Goal: Task Accomplishment & Management: Complete application form

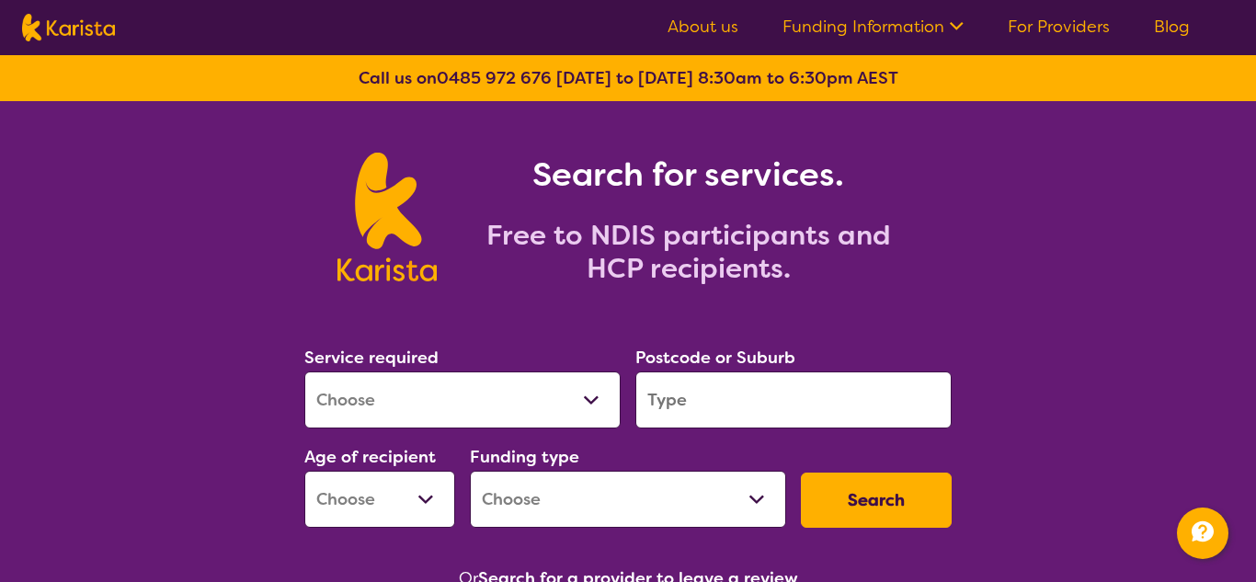
click at [578, 378] on select "Allied Health Assistant Assessment ([MEDICAL_DATA] or [MEDICAL_DATA]) Behaviour…" at bounding box center [462, 399] width 316 height 57
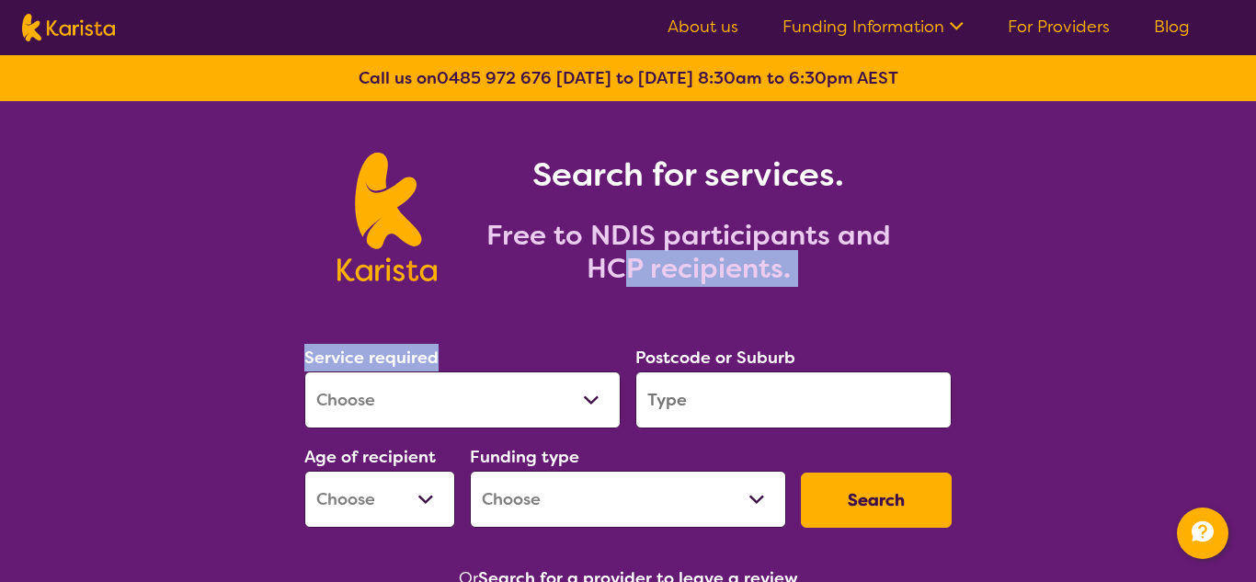
drag, startPoint x: 577, startPoint y: 371, endPoint x: 620, endPoint y: 295, distance: 87.3
click at [601, 398] on select "Allied Health Assistant Assessment ([MEDICAL_DATA] or [MEDICAL_DATA]) Behaviour…" at bounding box center [462, 399] width 316 height 57
select select "Support worker"
click at [304, 371] on select "Allied Health Assistant Assessment ([MEDICAL_DATA] or [MEDICAL_DATA]) Behaviour…" at bounding box center [462, 399] width 316 height 57
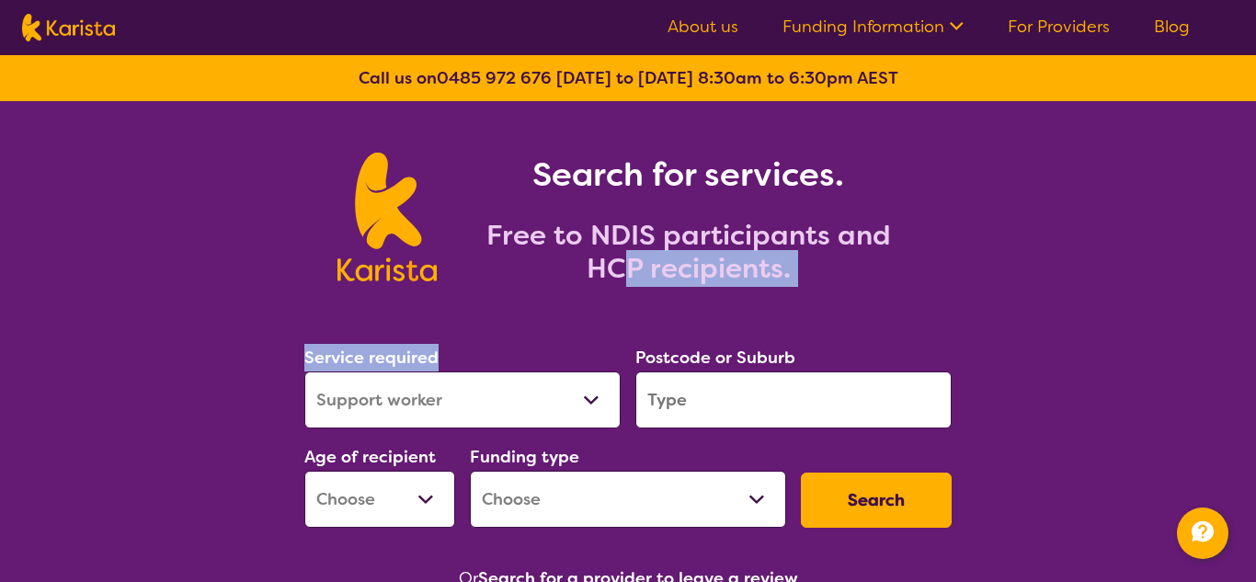
click at [691, 404] on input "search" at bounding box center [793, 399] width 316 height 57
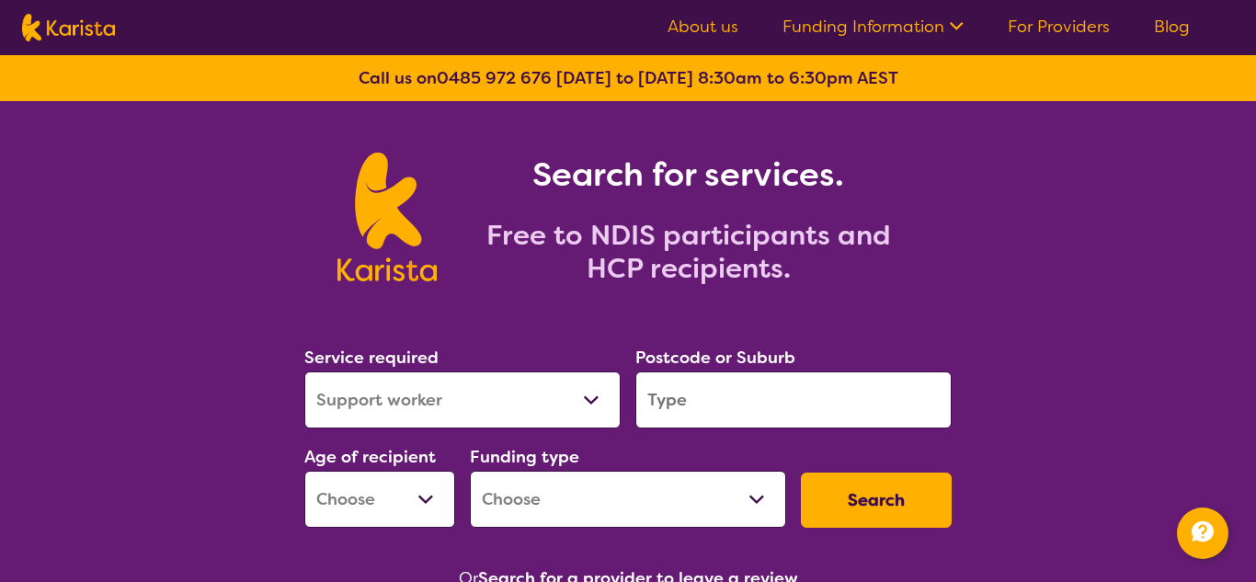
type input "3205"
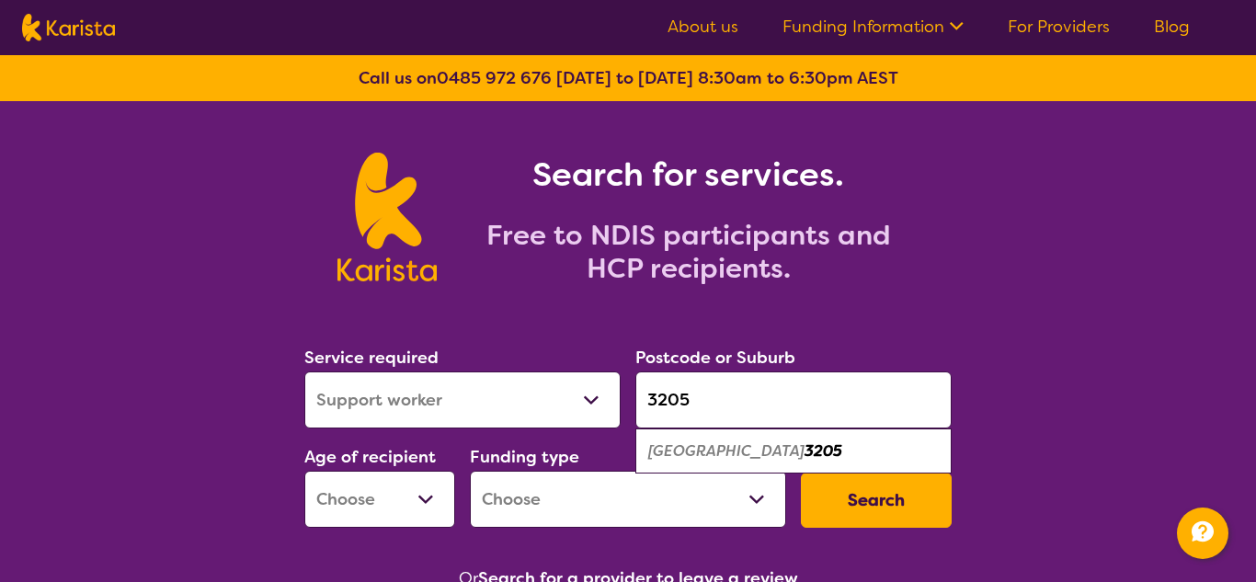
click at [428, 501] on select "Early Childhood - 0 to 9 Child - 10 to 11 Adolescent - 12 to 17 Adult - 18 to 6…" at bounding box center [379, 499] width 151 height 57
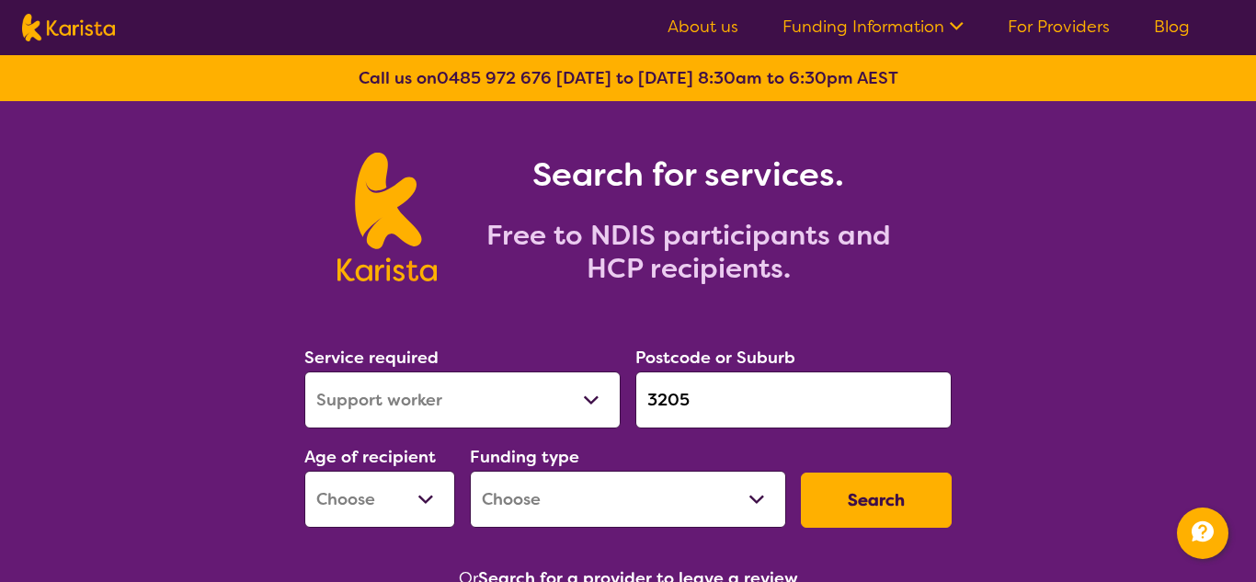
select select "AD"
click at [304, 471] on select "Early Childhood - 0 to 9 Child - 10 to 11 Adolescent - 12 to 17 Adult - 18 to 6…" at bounding box center [379, 499] width 151 height 57
click at [708, 508] on select "Home Care Package (HCP) National Disability Insurance Scheme (NDIS) I don't know" at bounding box center [628, 499] width 316 height 57
select select "NDIS"
click at [470, 471] on select "Home Care Package (HCP) National Disability Insurance Scheme (NDIS) I don't know" at bounding box center [628, 499] width 316 height 57
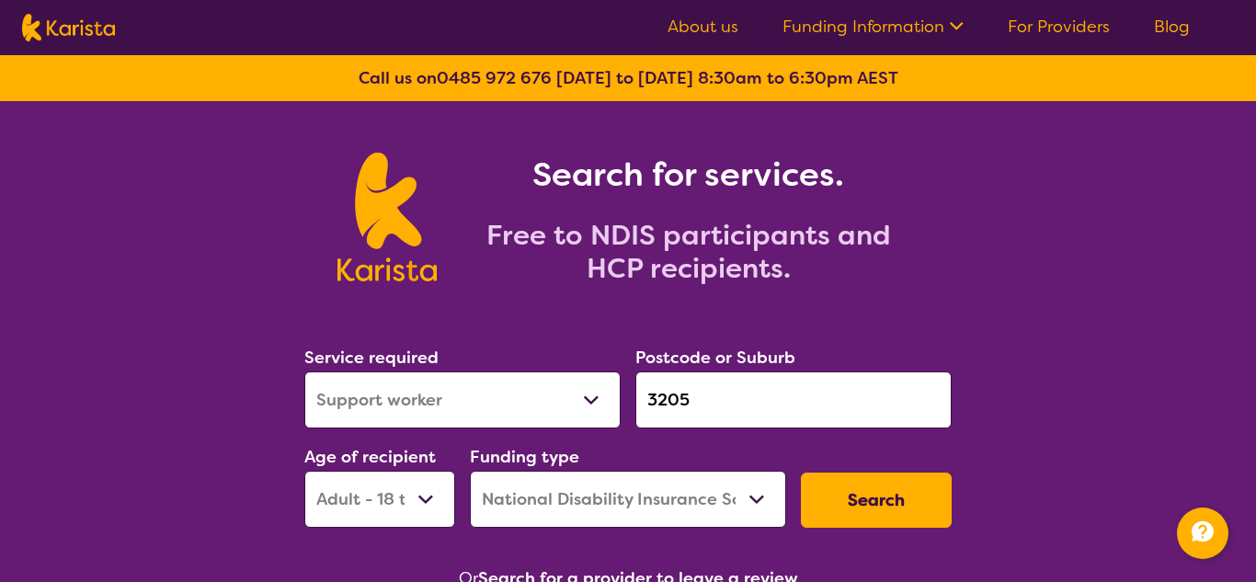
click at [907, 509] on button "Search" at bounding box center [876, 500] width 151 height 55
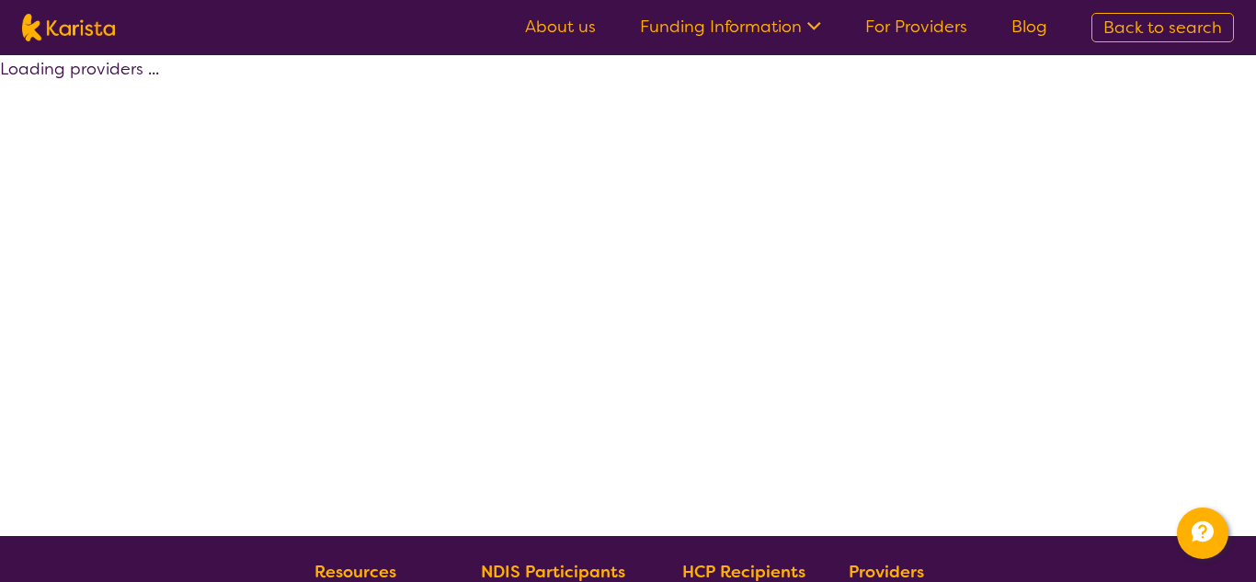
select select "by_score"
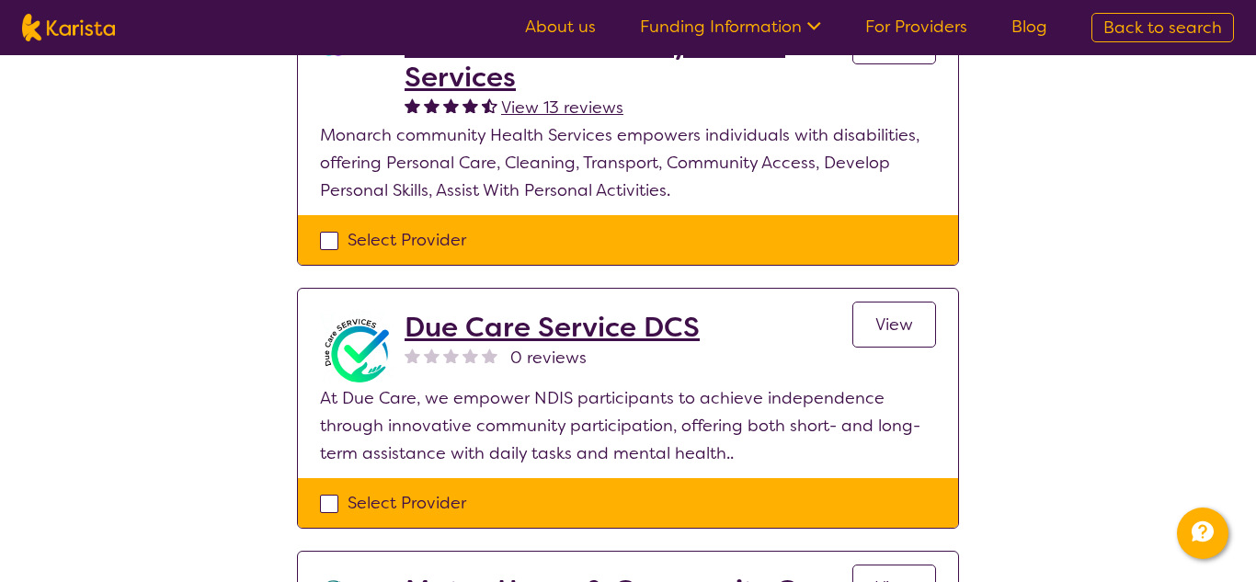
scroll to position [2147, 0]
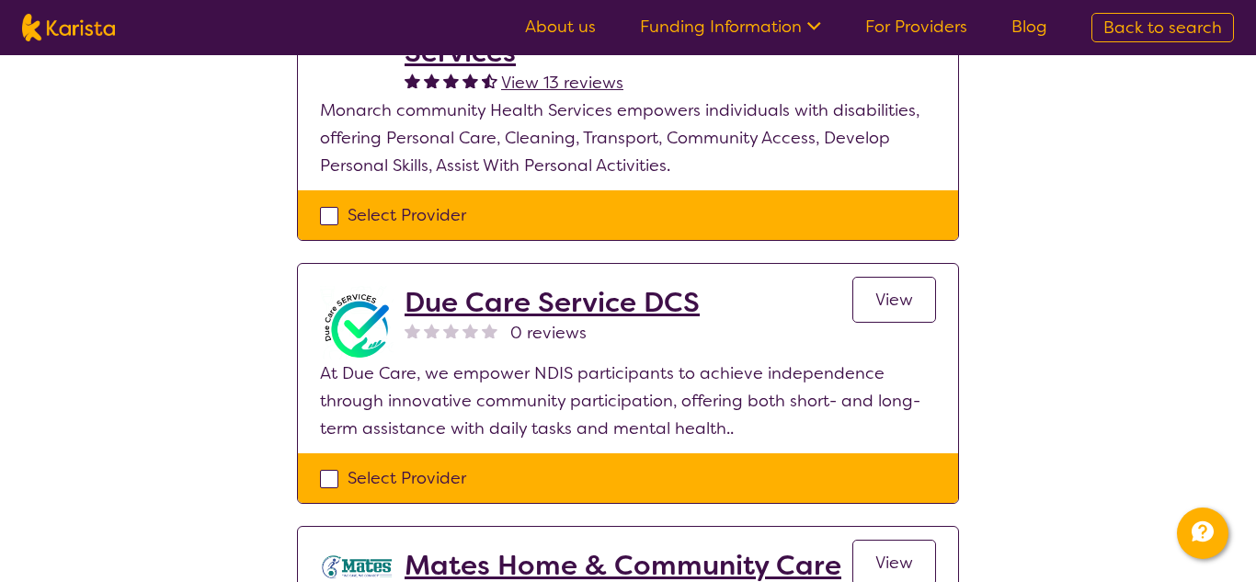
click at [908, 289] on span "View" at bounding box center [894, 300] width 38 height 22
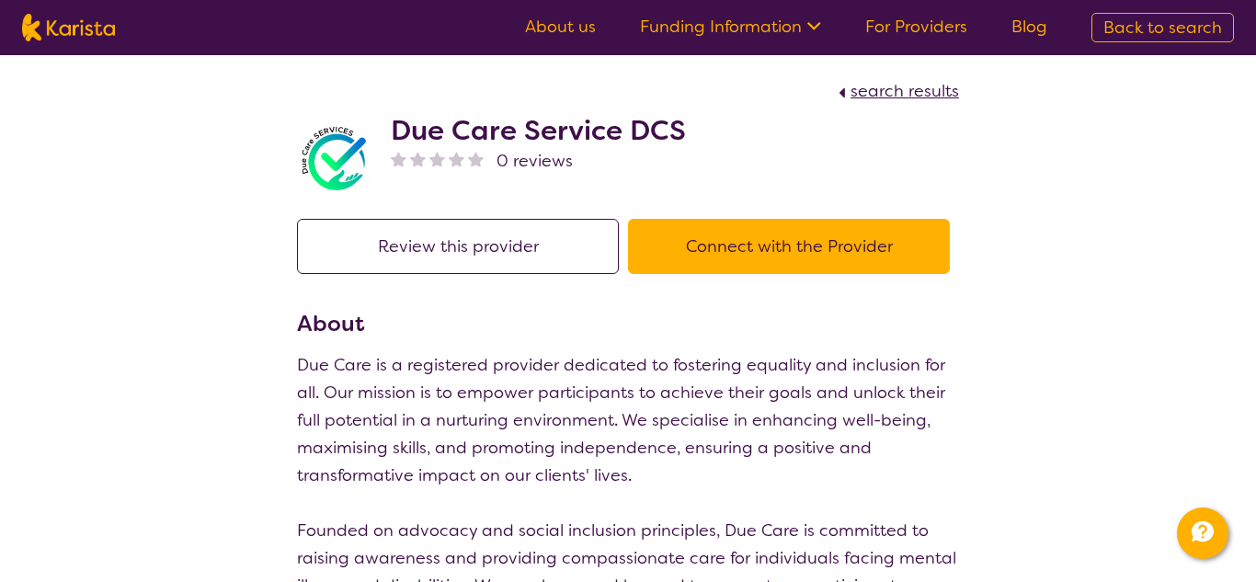
click at [786, 245] on button "Connect with the Provider" at bounding box center [789, 246] width 322 height 55
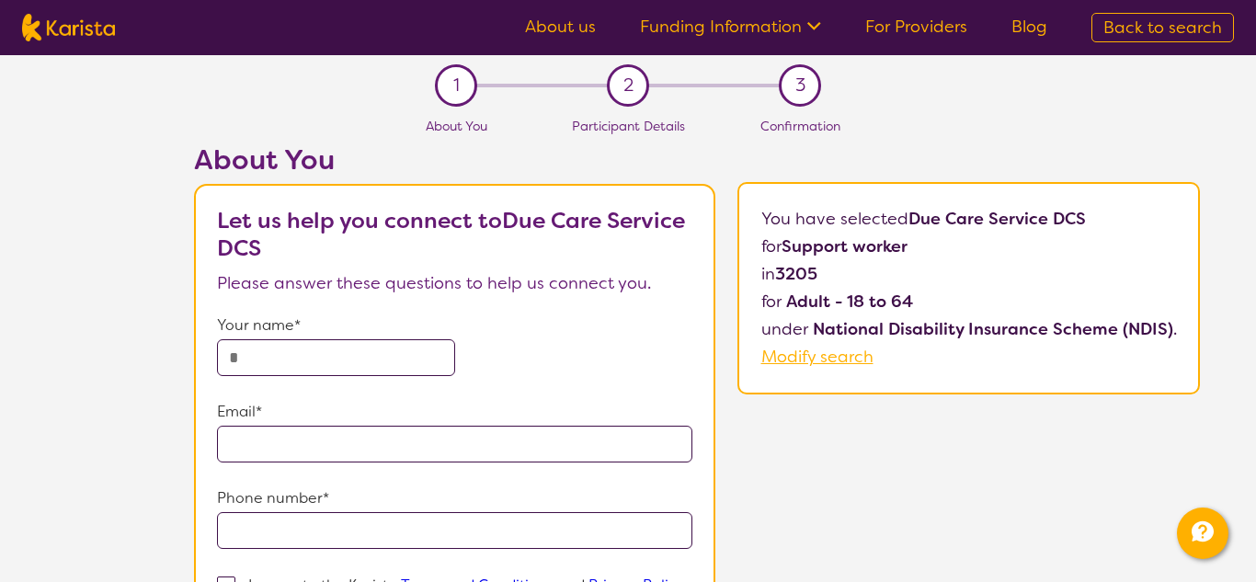
click at [399, 345] on input "text" at bounding box center [336, 357] width 238 height 37
type input "**********"
click at [443, 451] on input "email" at bounding box center [455, 444] width 476 height 37
type input "**********"
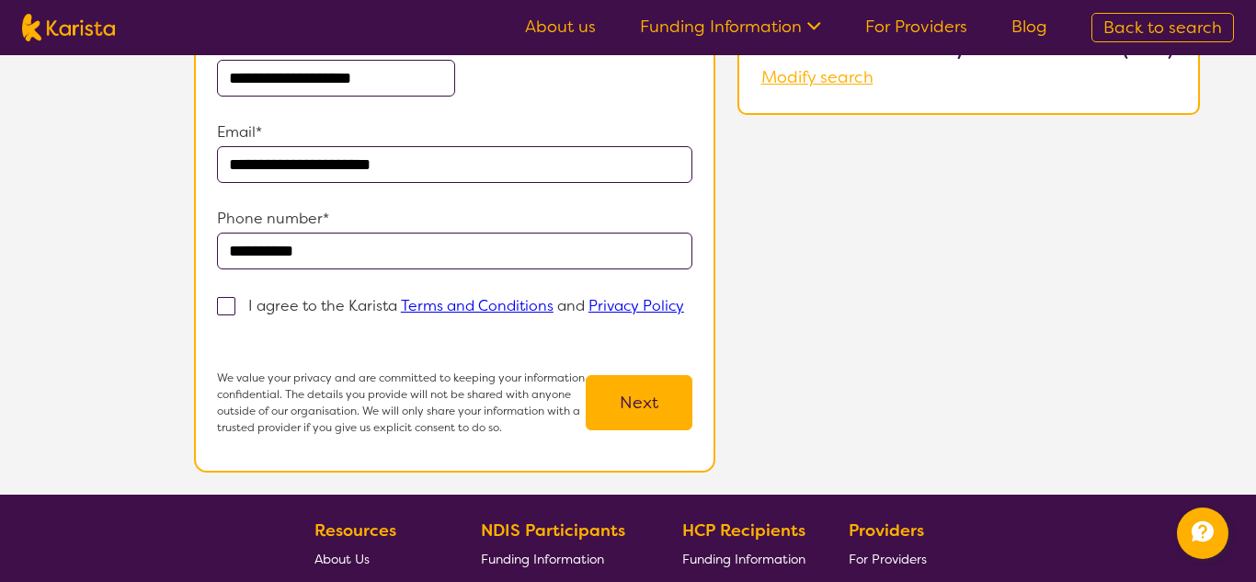
scroll to position [305, 0]
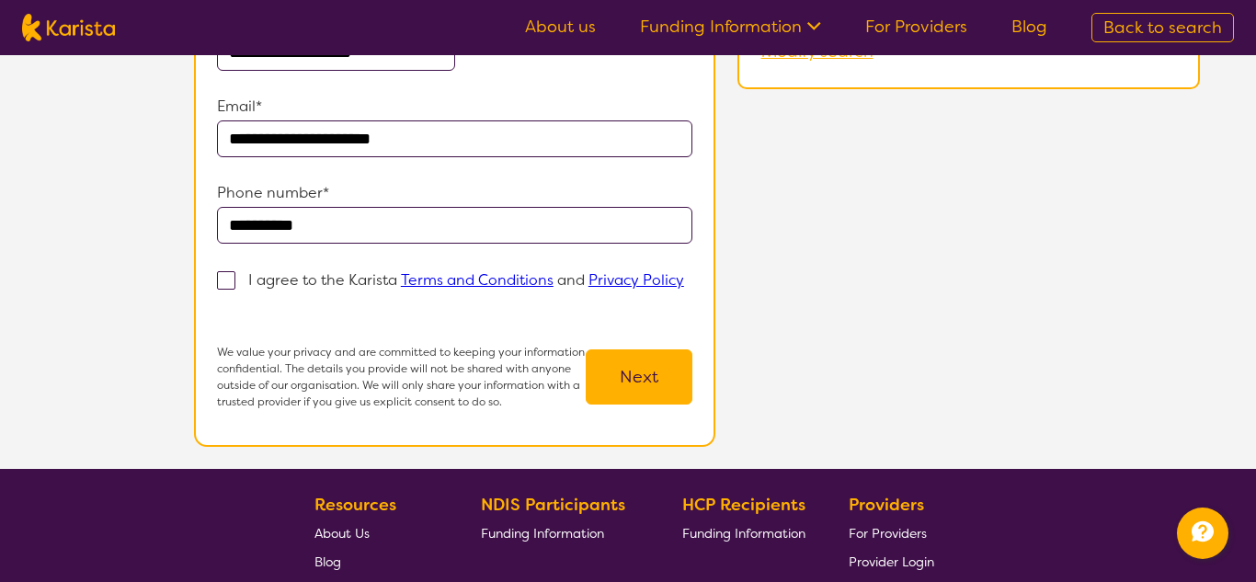
click at [223, 275] on span at bounding box center [226, 280] width 18 height 18
click at [223, 302] on input "I agree to the Karista Terms and Conditions and Privacy Policy" at bounding box center [223, 308] width 12 height 12
checkbox input "true"
click at [355, 218] on input "**********" at bounding box center [455, 225] width 476 height 37
type input "**********"
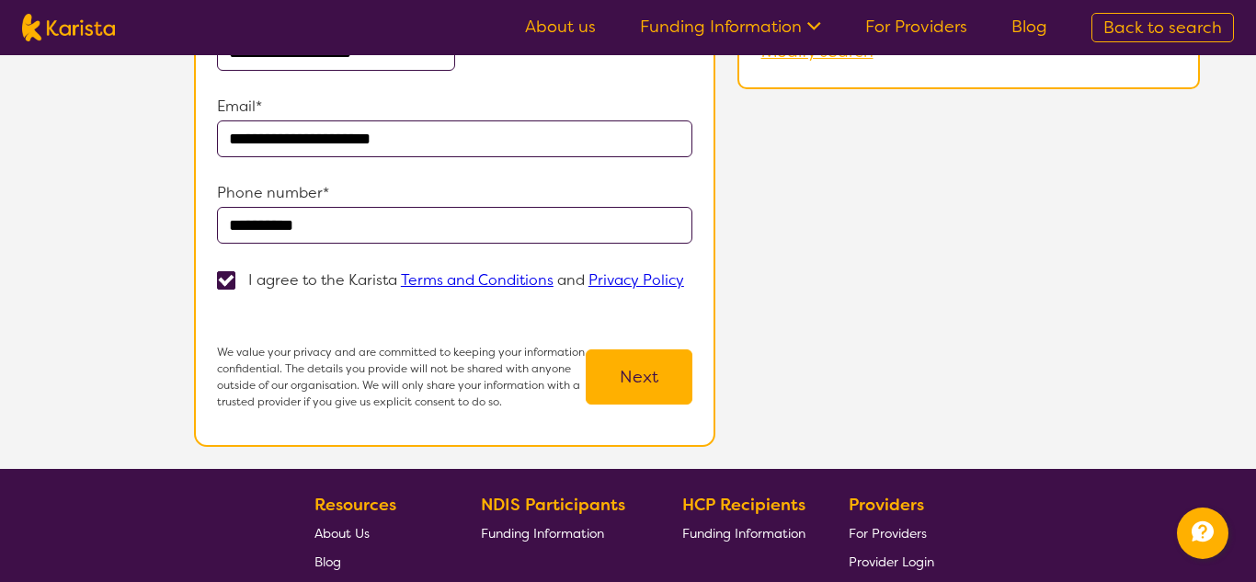
click at [636, 349] on button "Next" at bounding box center [639, 376] width 107 height 55
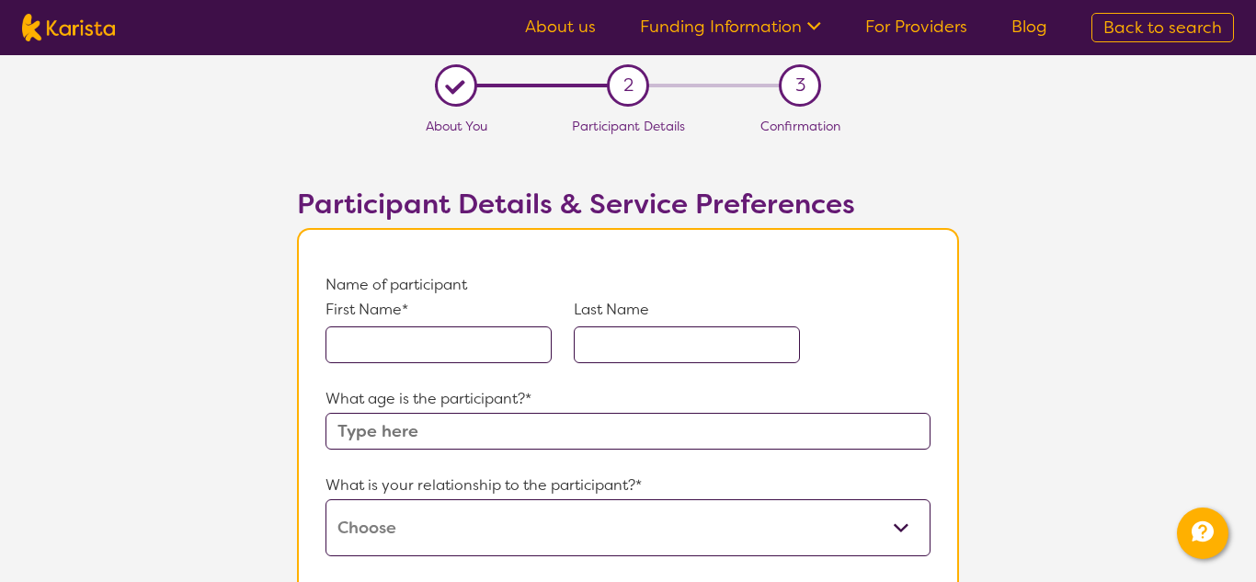
click at [545, 343] on input "text" at bounding box center [438, 344] width 226 height 37
type input "[PERSON_NAME]"
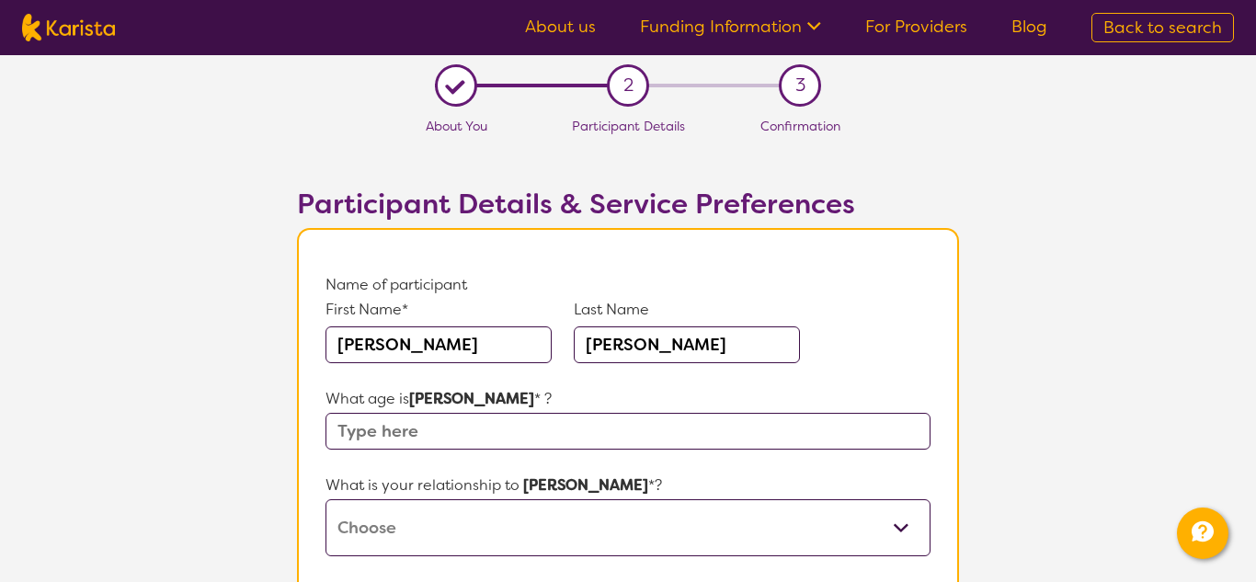
type input "[PERSON_NAME]"
type input "54"
click at [893, 520] on select "This request is for myself I am their parent I am their child I am their spouse…" at bounding box center [627, 527] width 605 height 57
select select "This request is for myself"
click at [325, 499] on select "This request is for myself I am their parent I am their child I am their spouse…" at bounding box center [627, 527] width 605 height 57
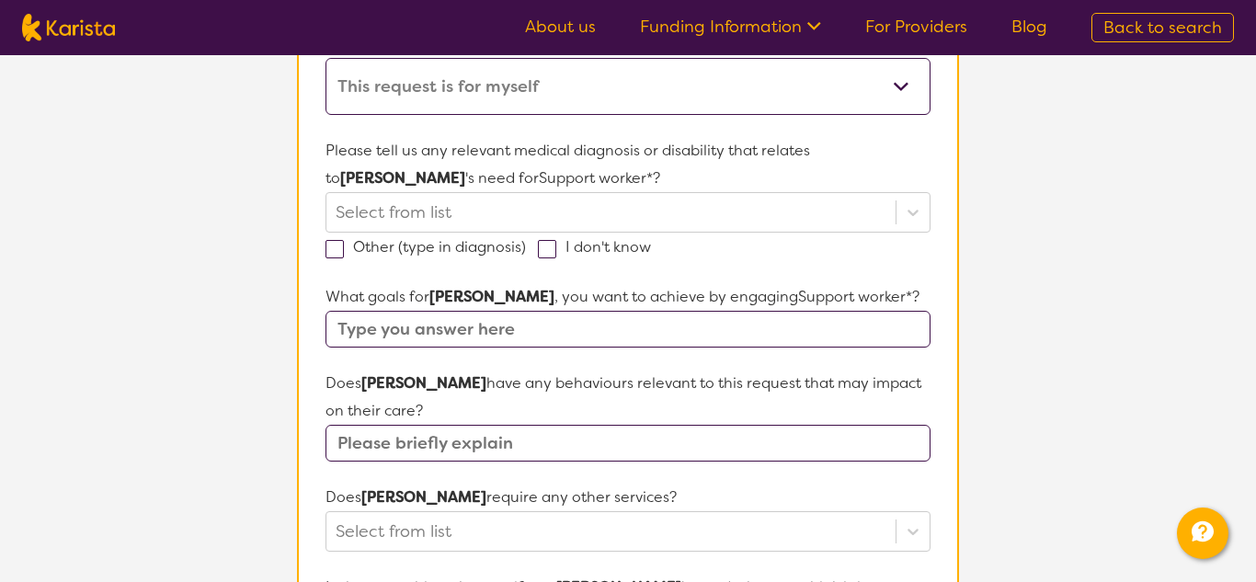
scroll to position [497, 0]
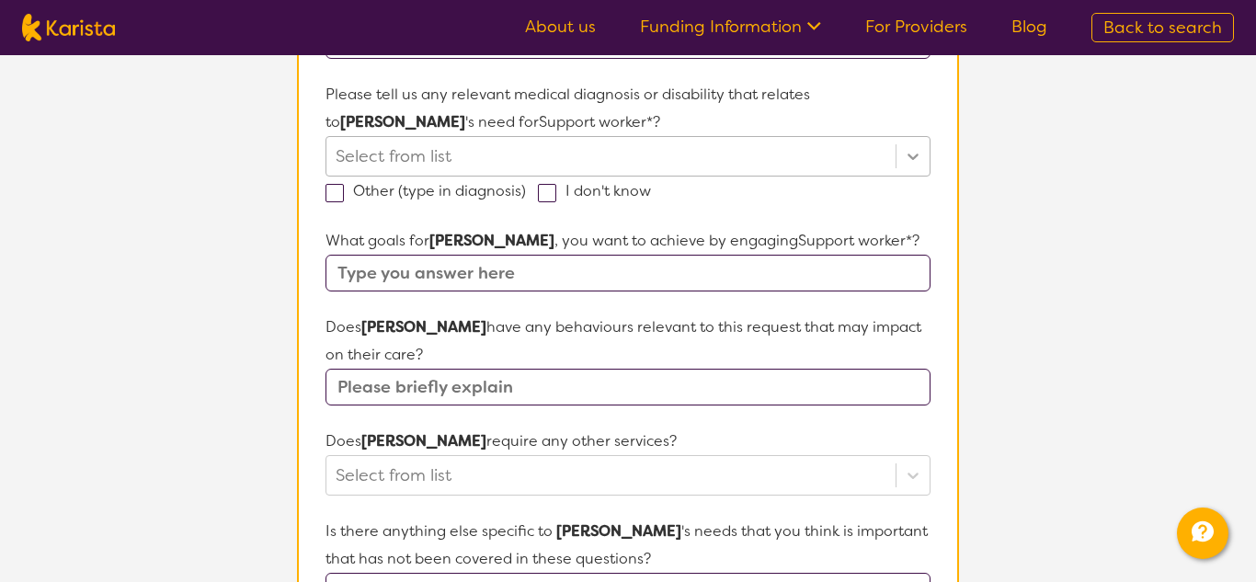
click at [912, 154] on icon at bounding box center [913, 156] width 18 height 18
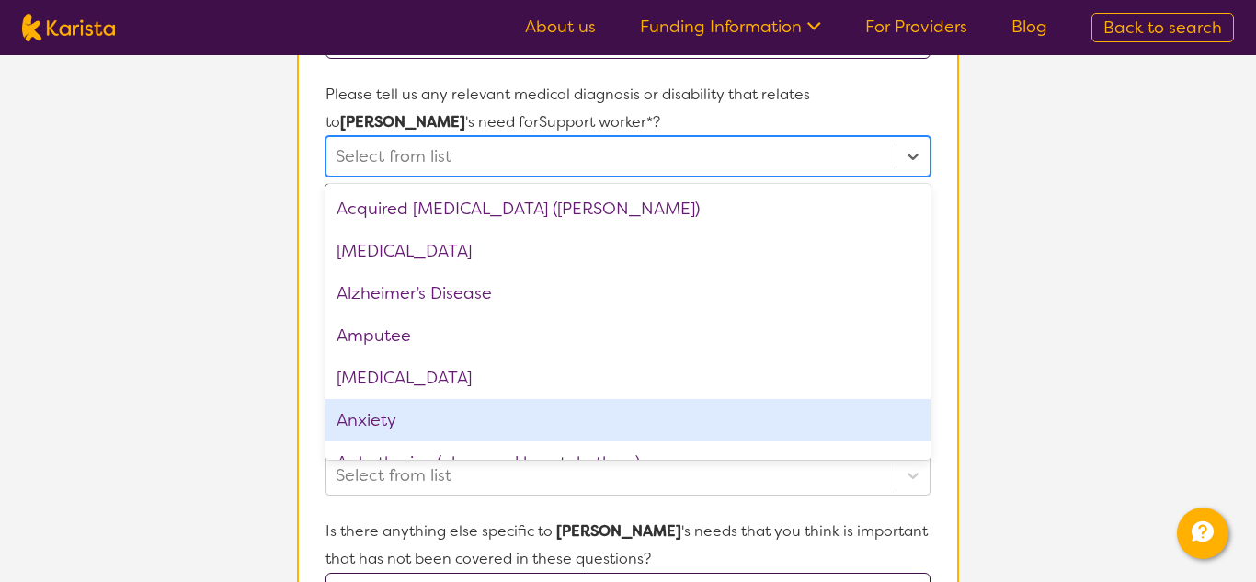
click at [645, 400] on div "Anxiety" at bounding box center [627, 420] width 605 height 42
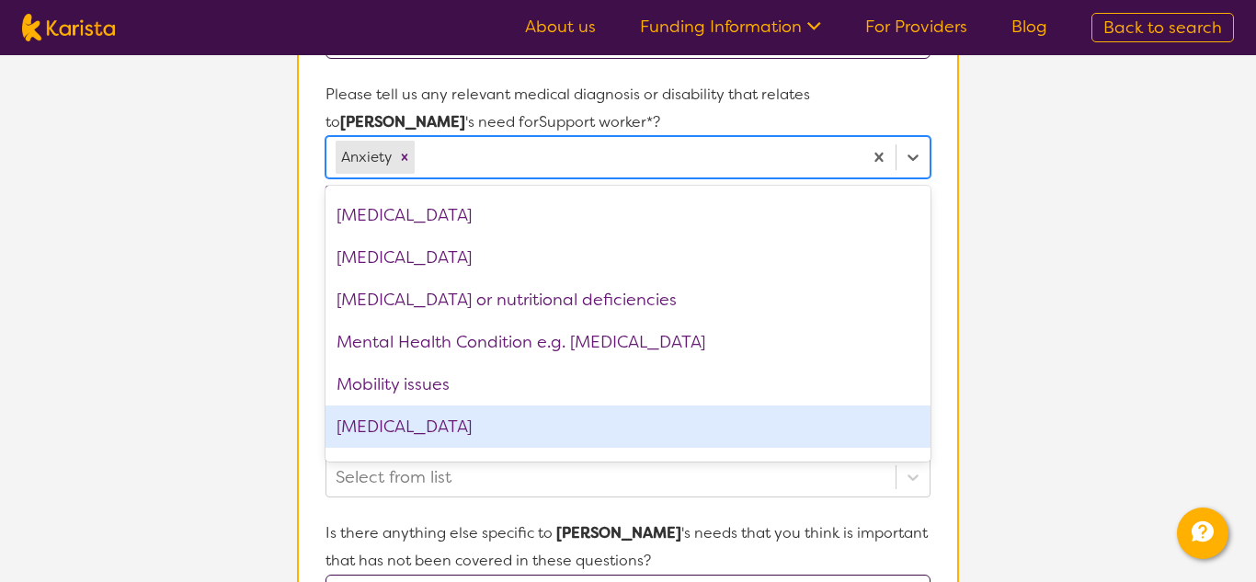
scroll to position [1729, 0]
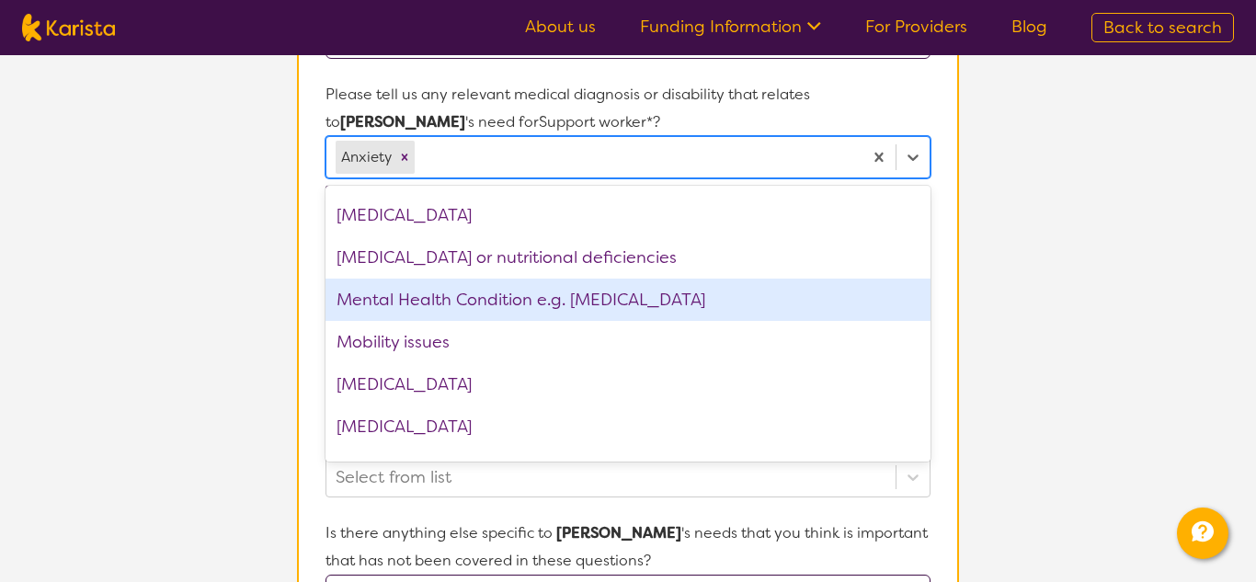
click at [644, 303] on div "Mental Health Condition e.g. [MEDICAL_DATA]" at bounding box center [627, 300] width 605 height 42
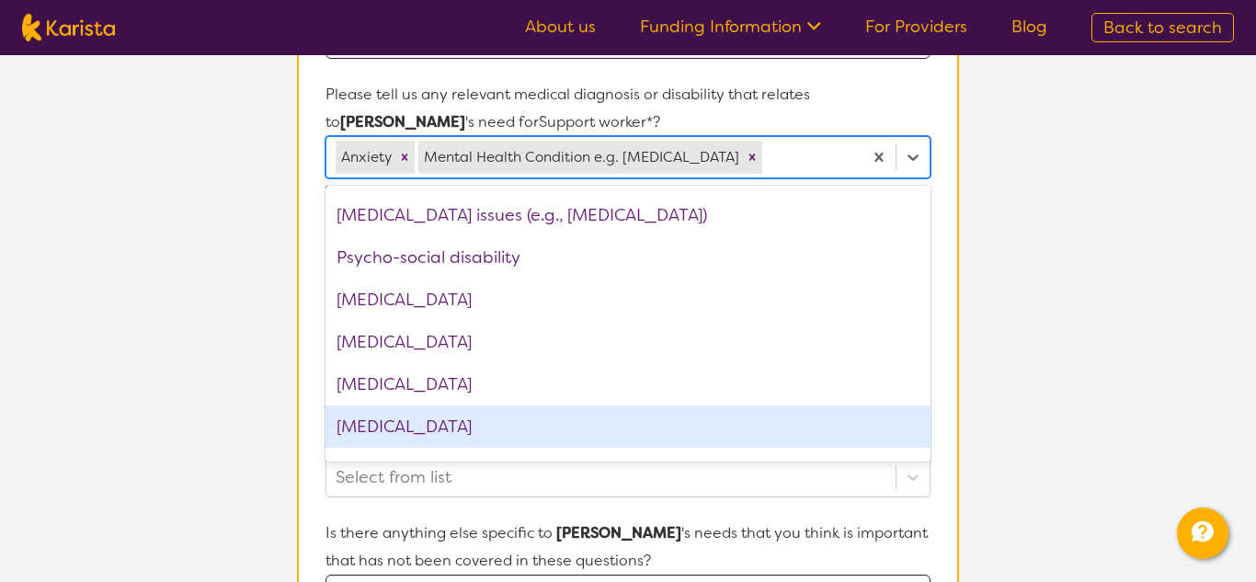
scroll to position [2449, 0]
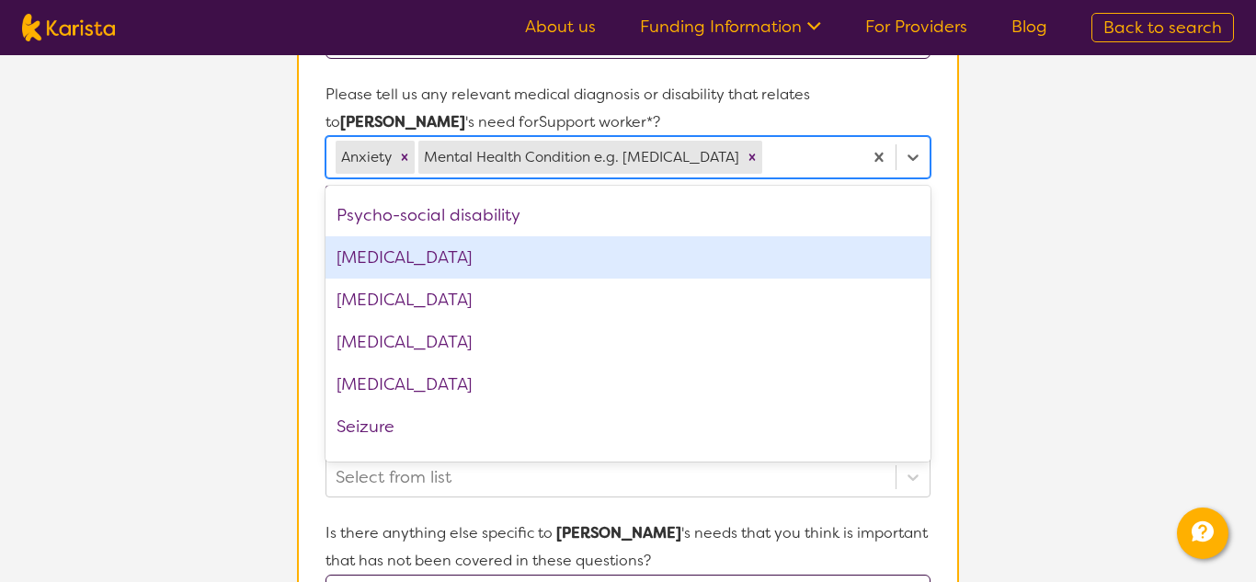
click at [549, 248] on div "[MEDICAL_DATA]" at bounding box center [627, 257] width 605 height 42
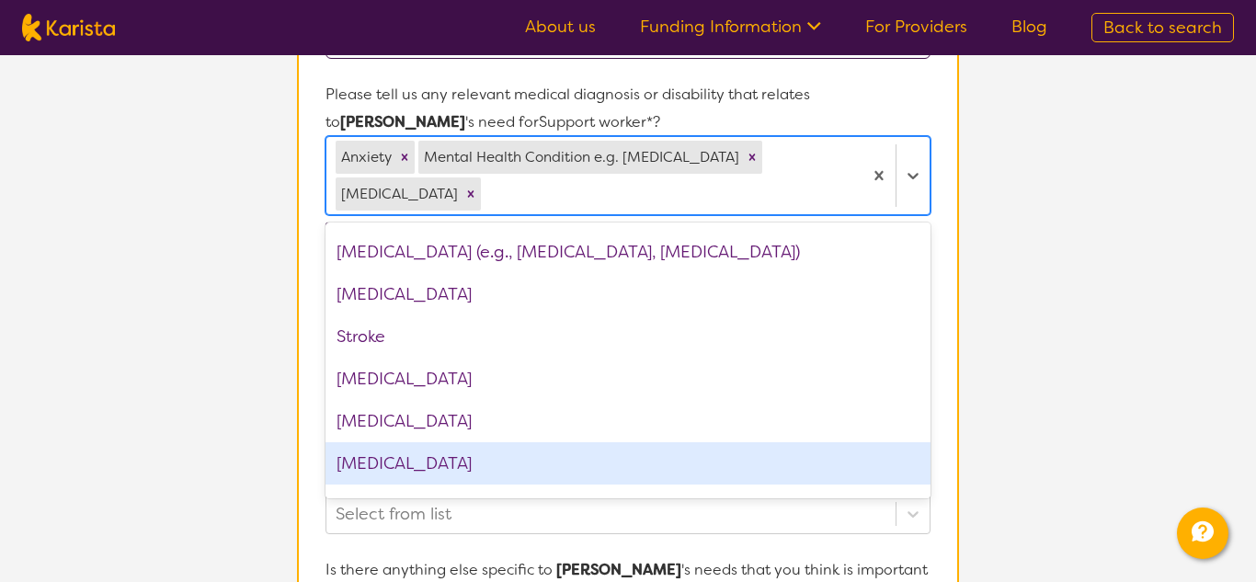
scroll to position [2702, 0]
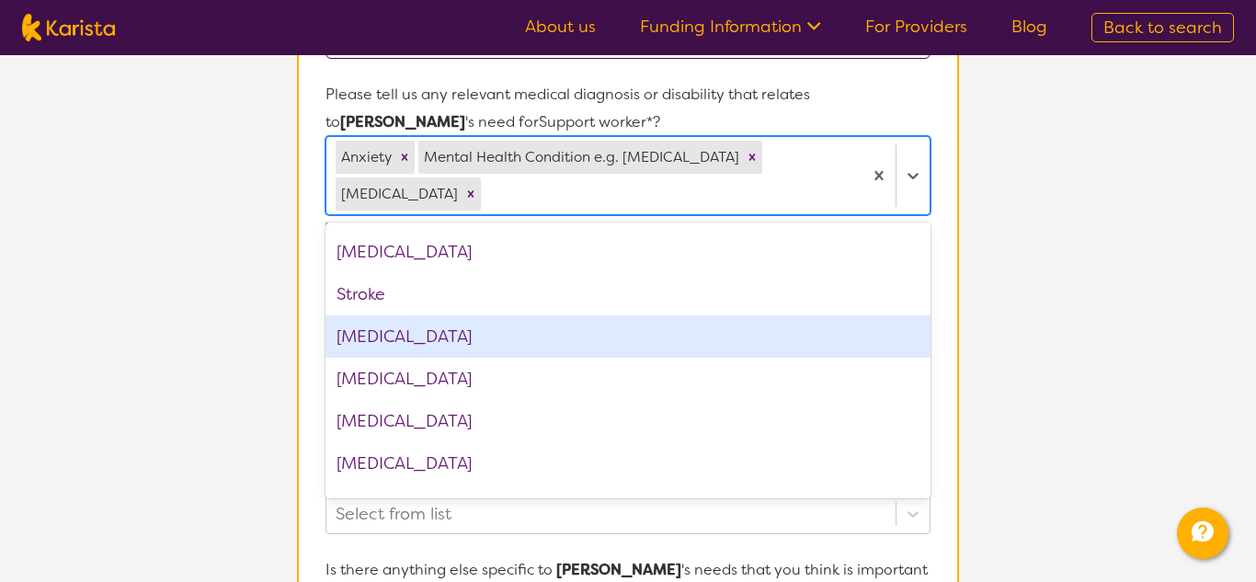
click at [405, 315] on div "[MEDICAL_DATA]" at bounding box center [627, 336] width 605 height 42
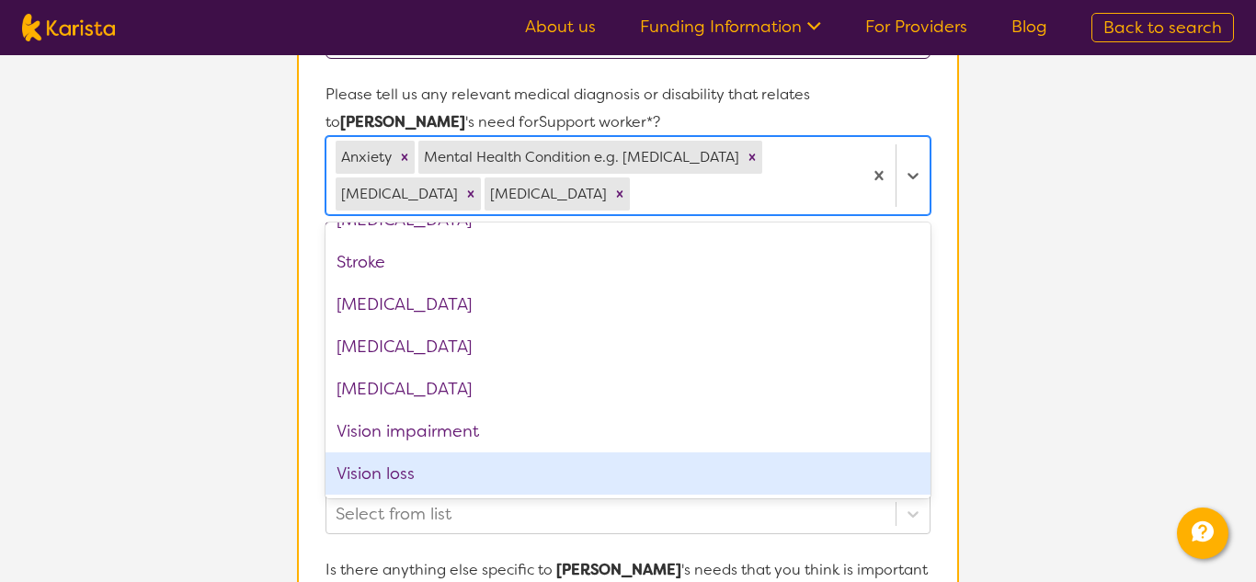
scroll to position [0, 0]
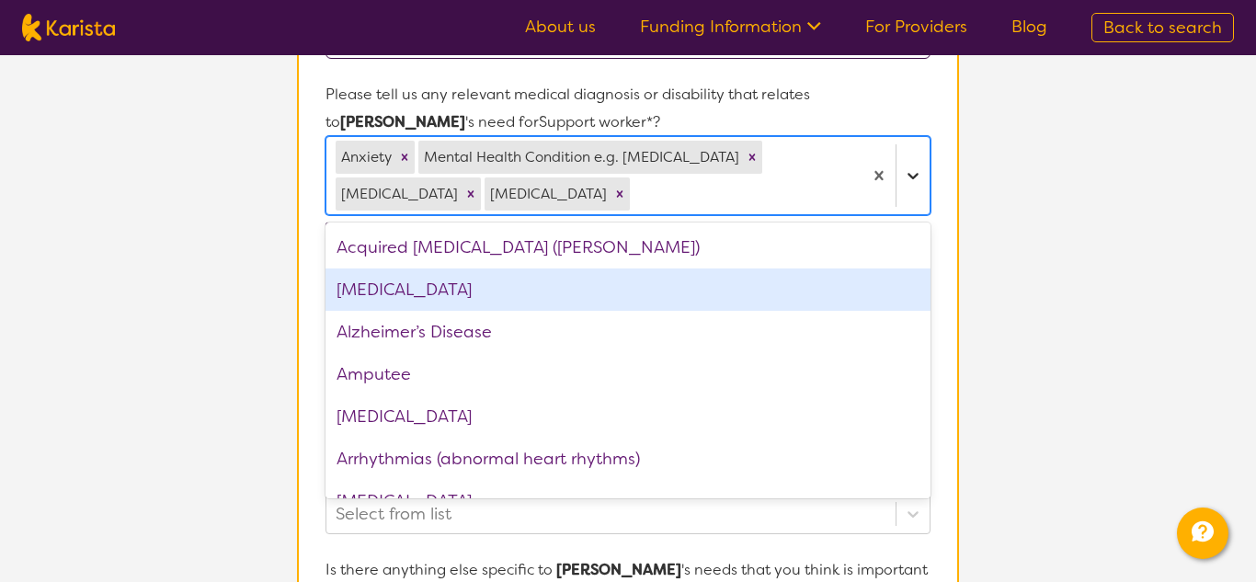
click at [919, 181] on icon at bounding box center [913, 175] width 18 height 18
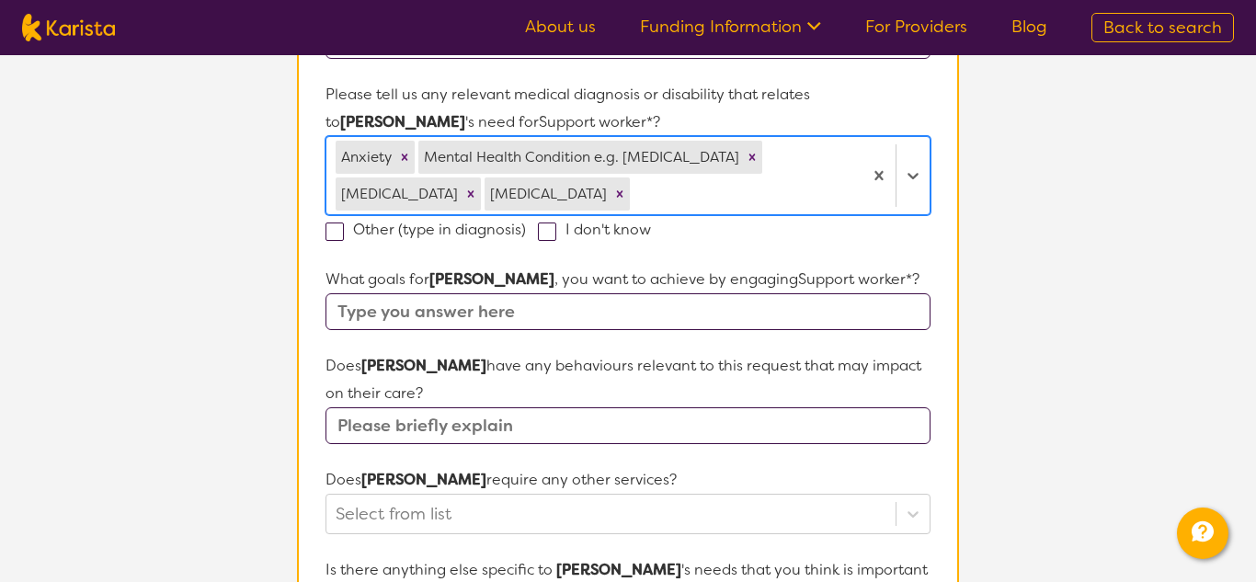
click at [824, 318] on input "text" at bounding box center [627, 311] width 605 height 37
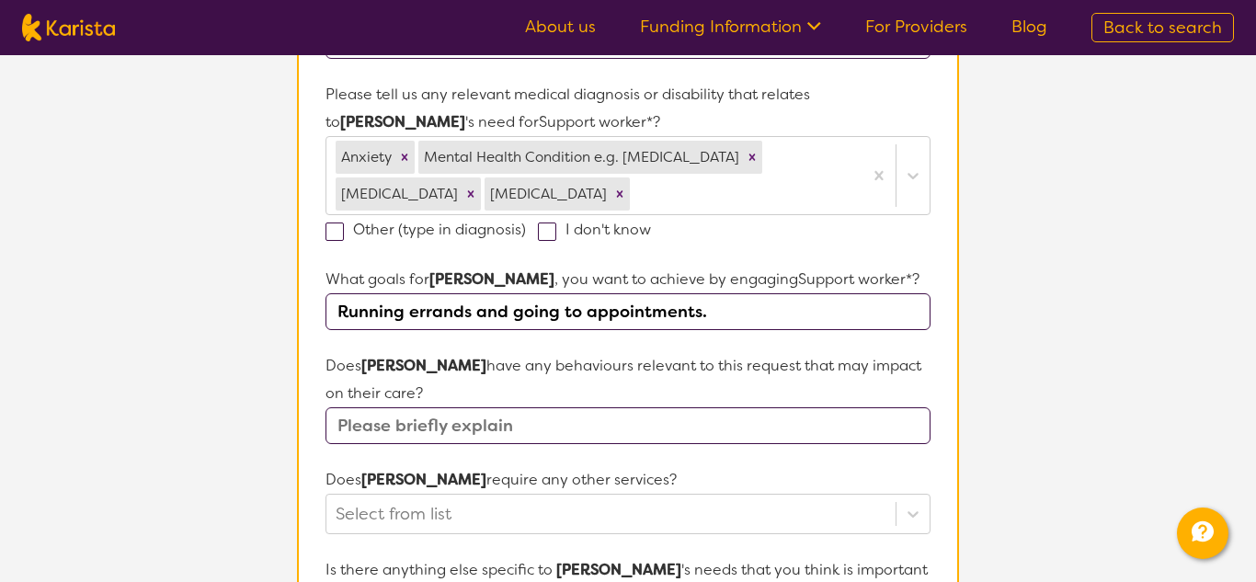
type input "Running errands and going to appointments."
click at [777, 432] on input "text" at bounding box center [627, 425] width 605 height 37
type input "[MEDICAL_DATA], anxiety."
click at [756, 503] on div "Select from list" at bounding box center [627, 514] width 605 height 40
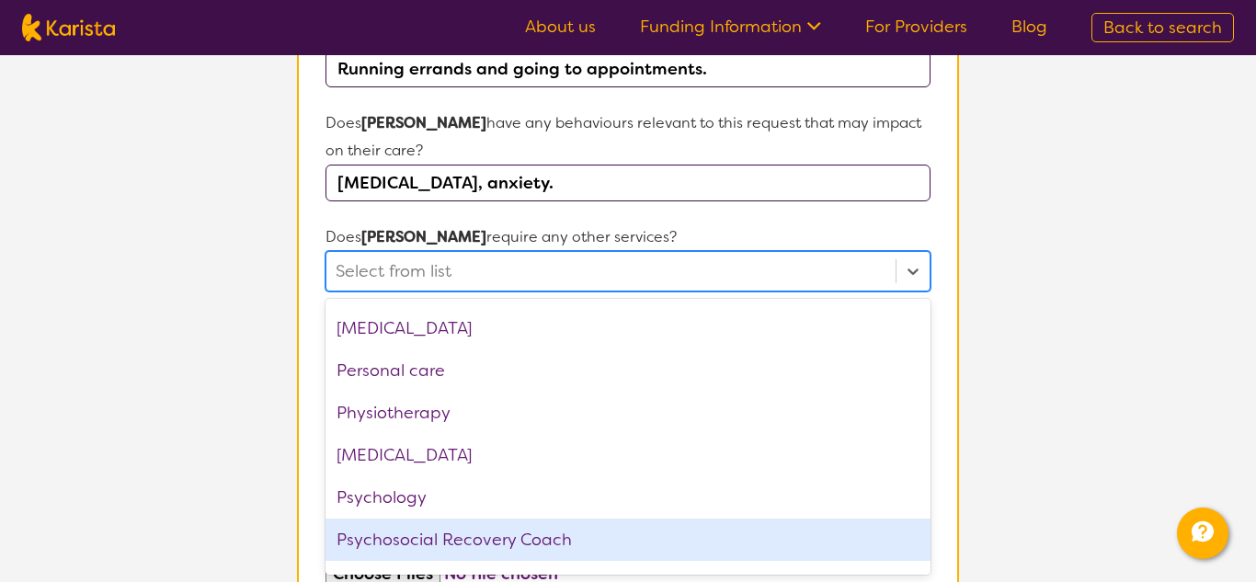
scroll to position [545, 0]
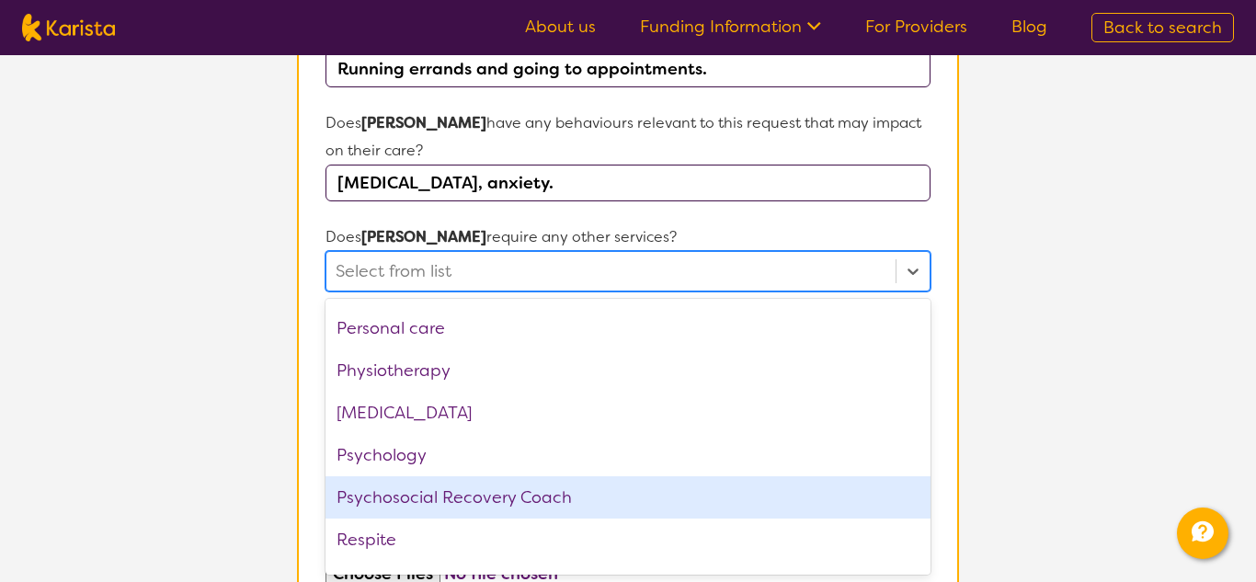
click at [707, 489] on div "Psychosocial Recovery Coach" at bounding box center [627, 497] width 605 height 42
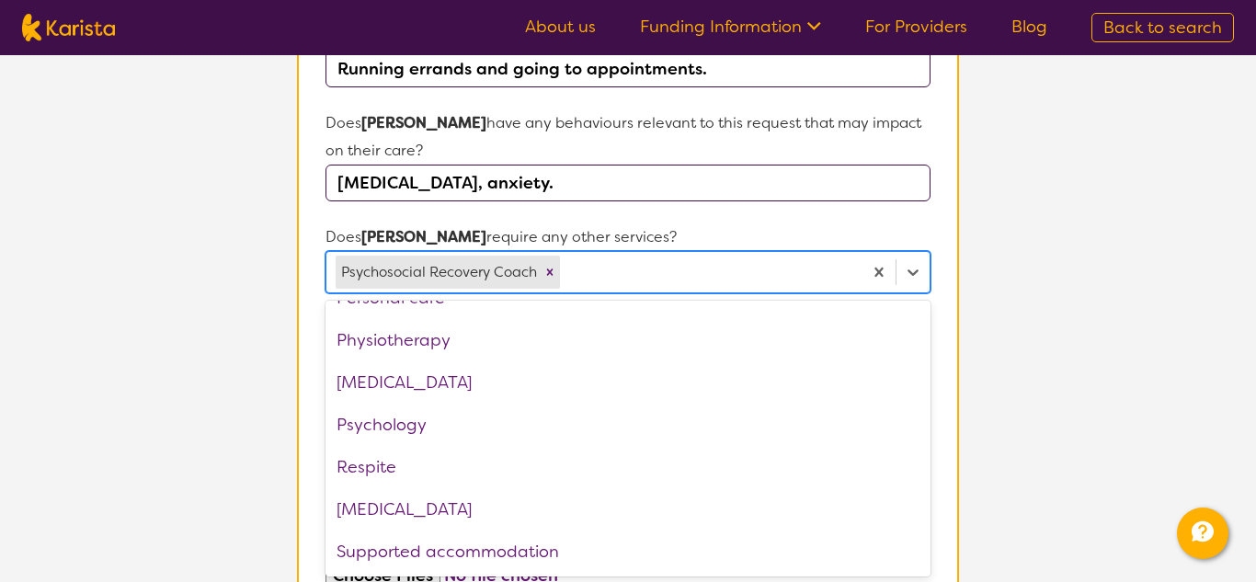
scroll to position [0, 0]
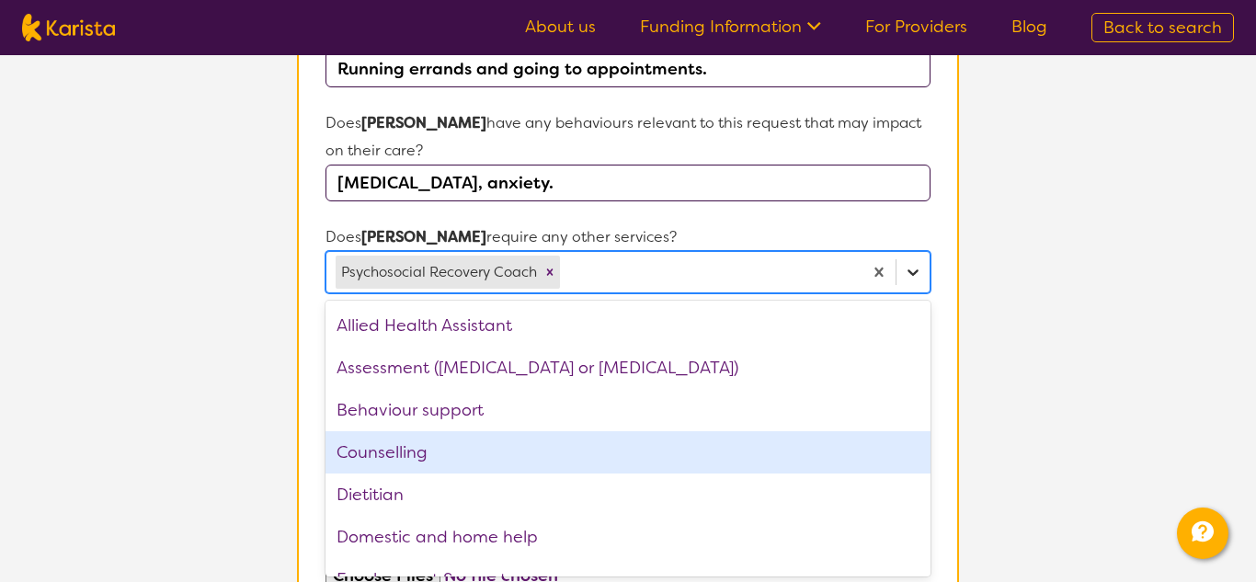
click at [913, 275] on icon at bounding box center [913, 272] width 18 height 18
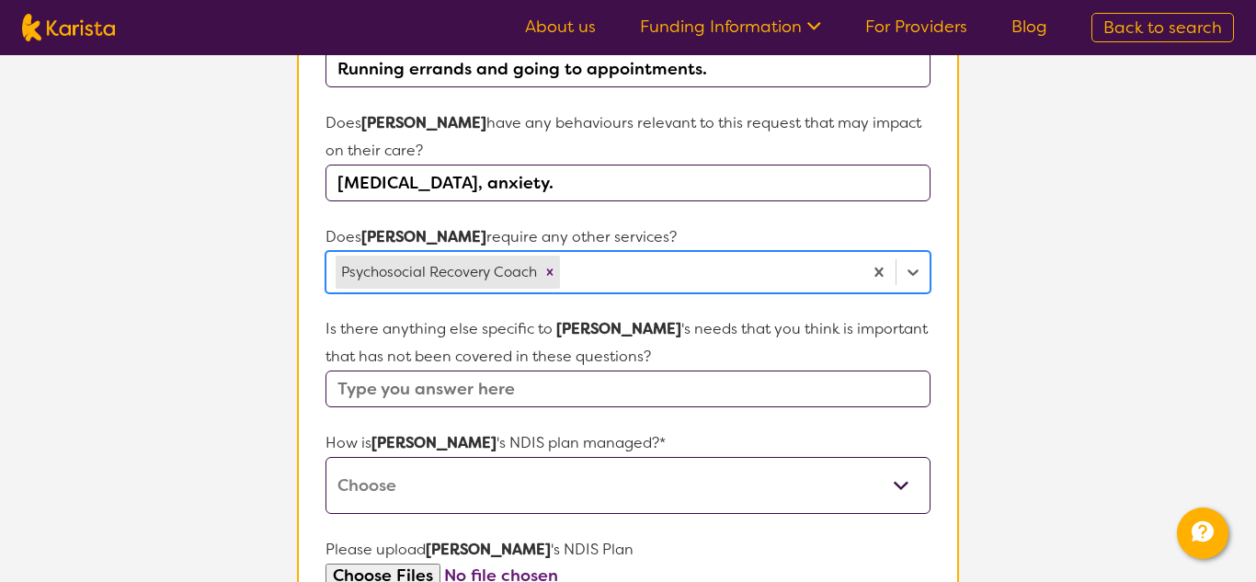
click at [861, 473] on select "Self-managed NDIS plan Managed by a registered plan management provider (not th…" at bounding box center [627, 485] width 605 height 57
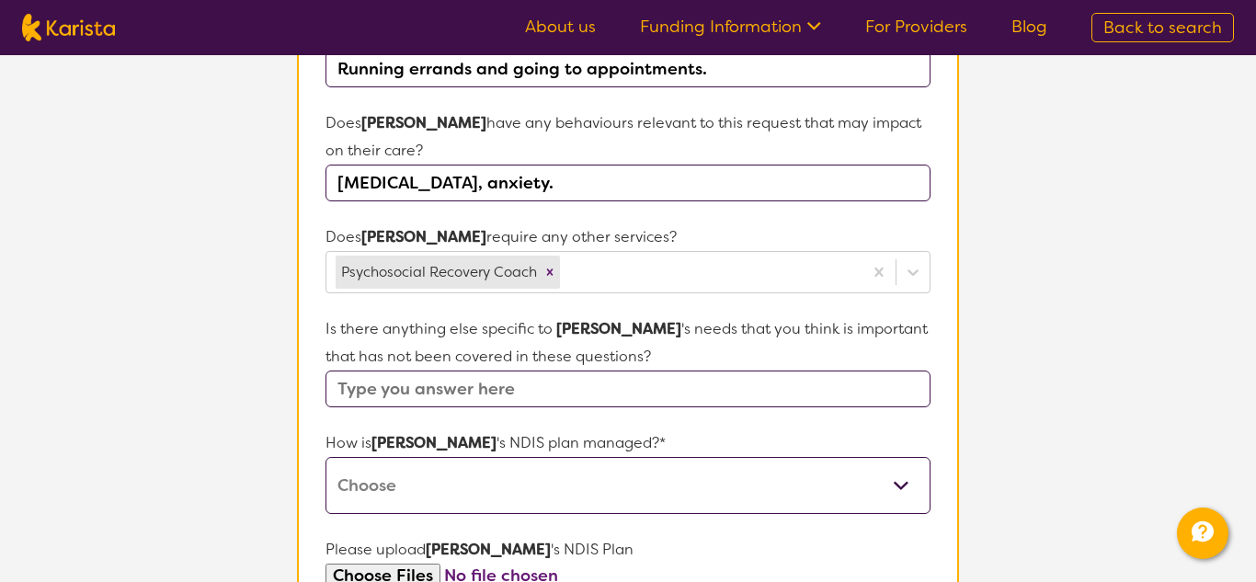
select select "Plan Managed"
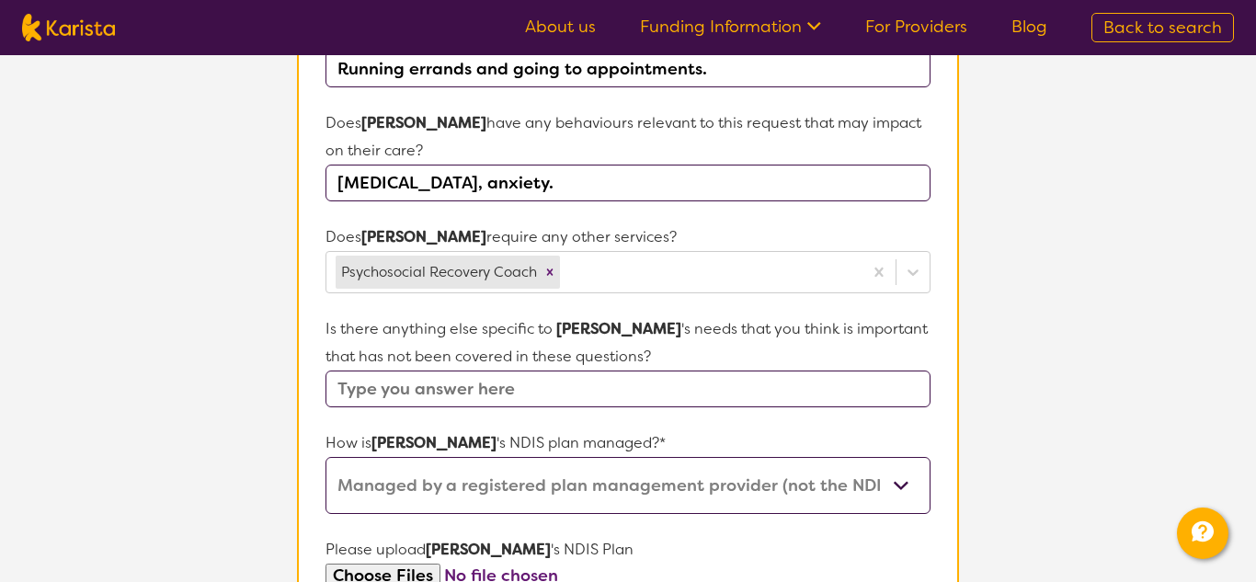
click at [325, 457] on select "Self-managed NDIS plan Managed by a registered plan management provider (not th…" at bounding box center [627, 485] width 605 height 57
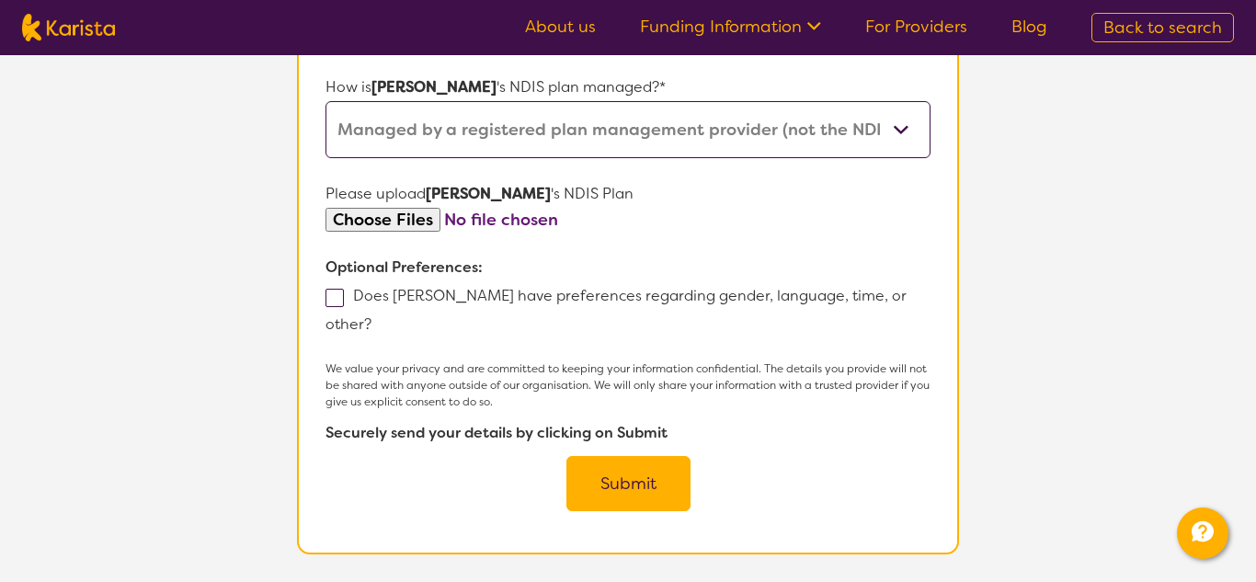
scroll to position [1099, 0]
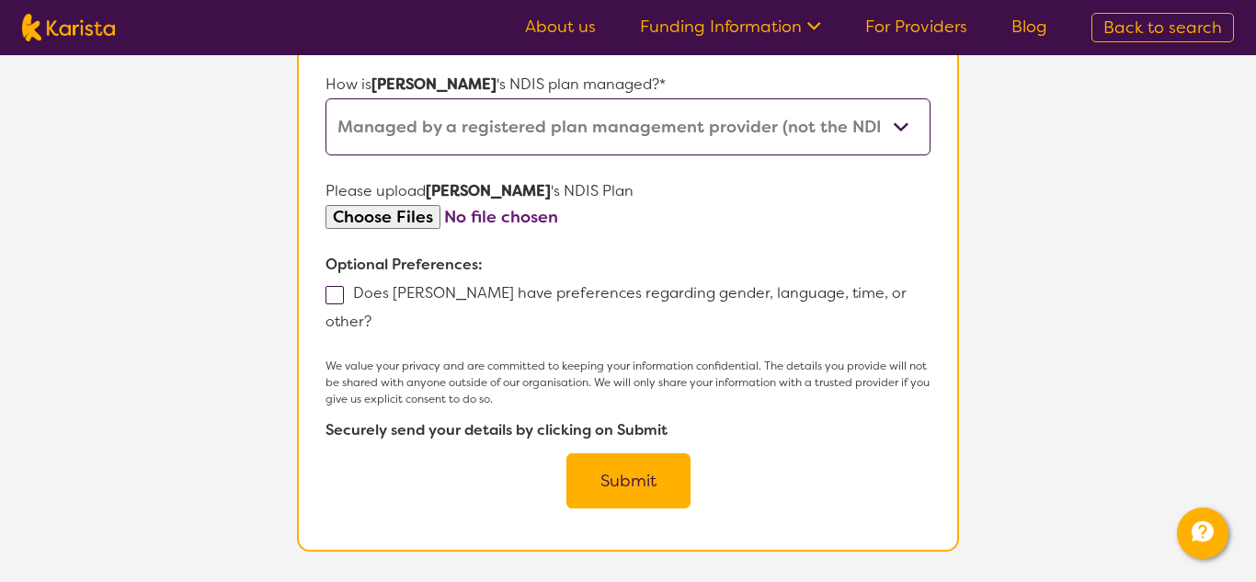
click at [639, 457] on button "Submit" at bounding box center [628, 480] width 124 height 55
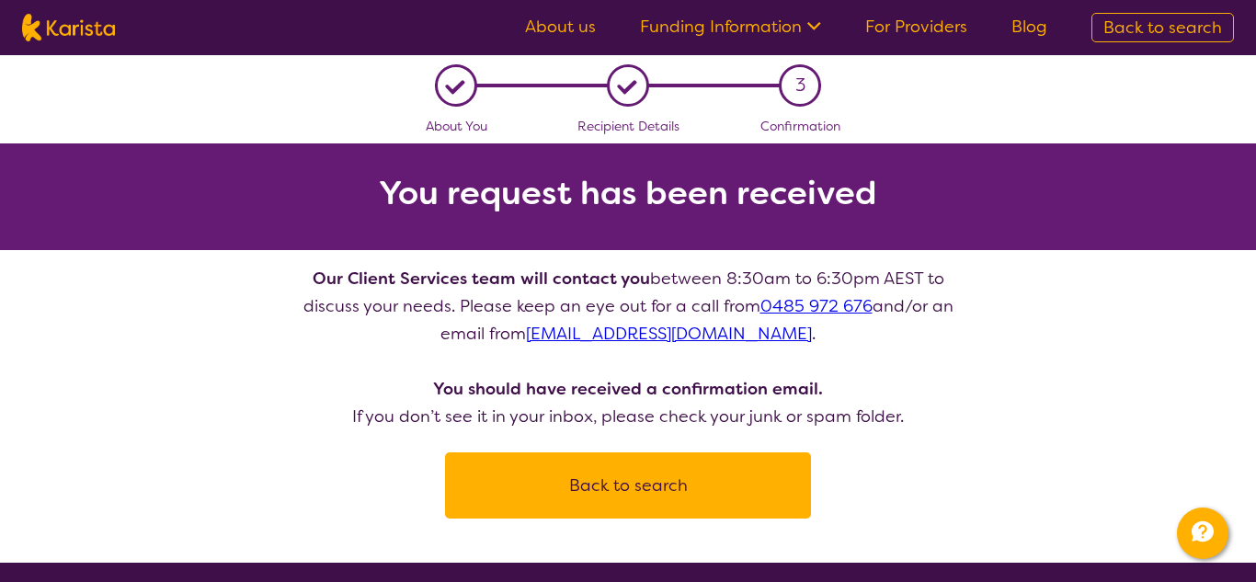
click at [89, 24] on img at bounding box center [68, 28] width 93 height 28
select select "Support worker"
select select "AD"
select select "NDIS"
